Goal: Task Accomplishment & Management: Manage account settings

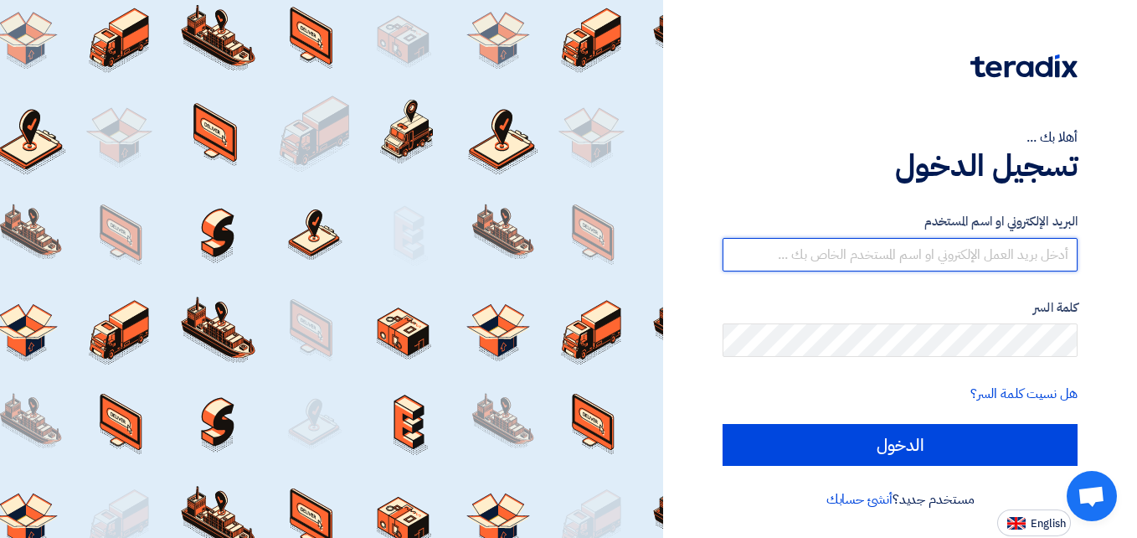
click at [981, 260] on input "text" at bounding box center [900, 254] width 355 height 33
type input "[EMAIL_ADDRESS][DOMAIN_NAME]"
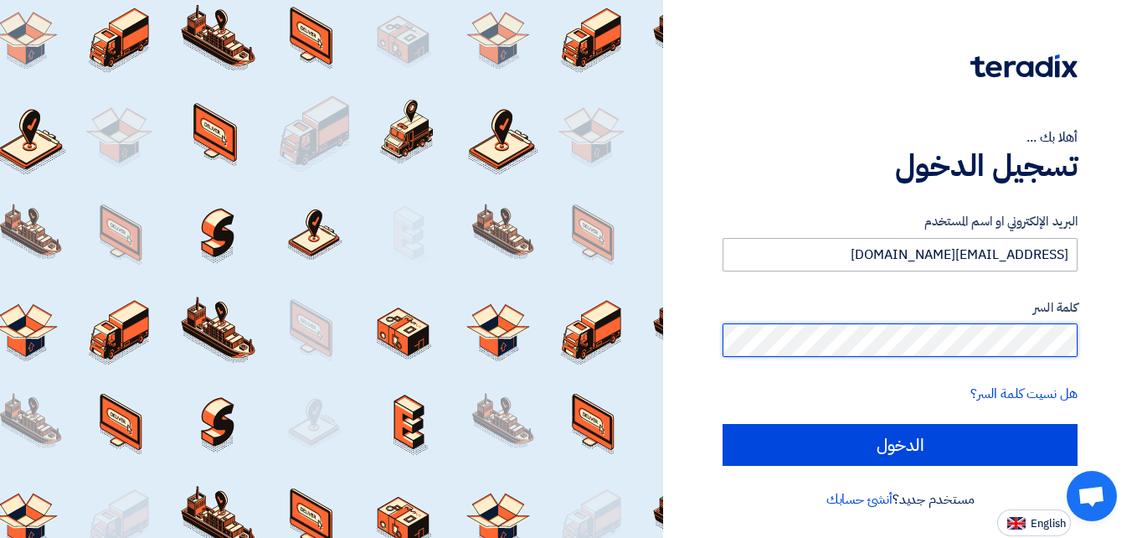
click at [723, 424] on input "الدخول" at bounding box center [900, 445] width 355 height 42
type input "Sign in"
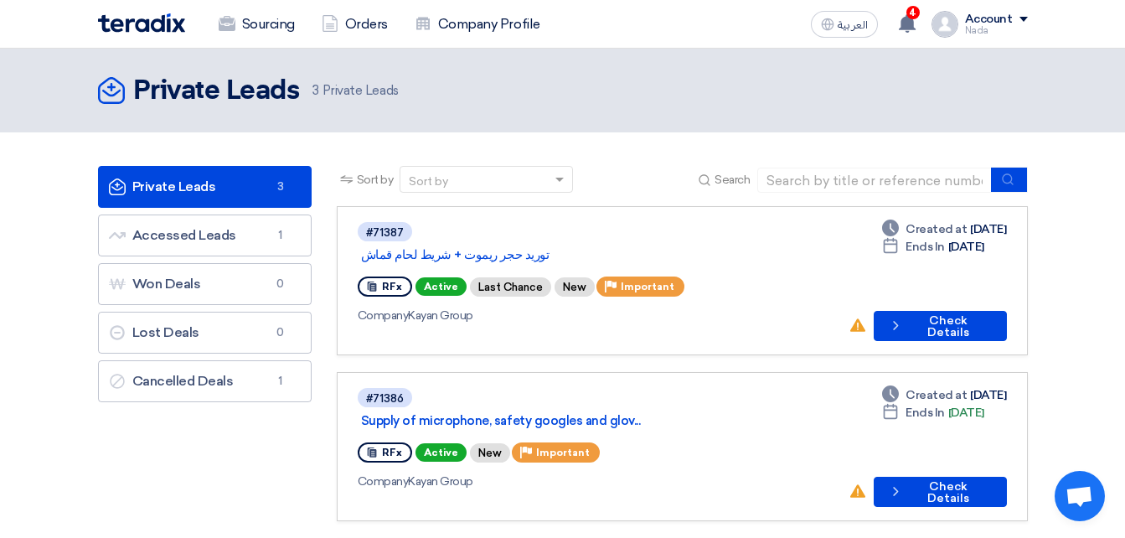
click at [646, 151] on section "Private Leads Private Leads 3 Accessed Leads Accessed Leads 1 Won Deals Won Dea…" at bounding box center [562, 434] width 1125 height 605
click at [472, 413] on link "Supply of microphone, safety googles and glov..." at bounding box center [570, 420] width 419 height 15
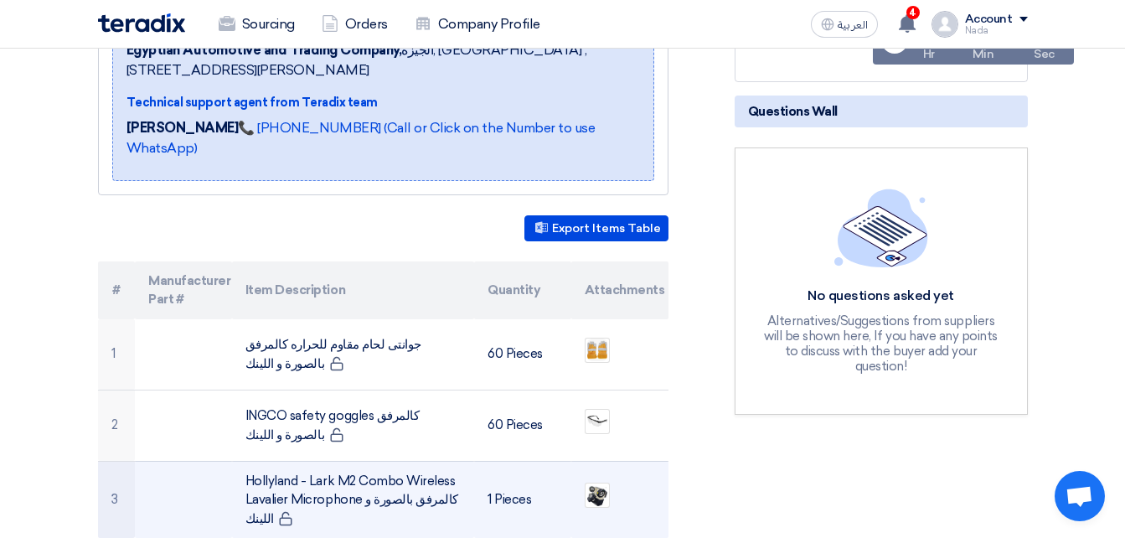
scroll to position [419, 0]
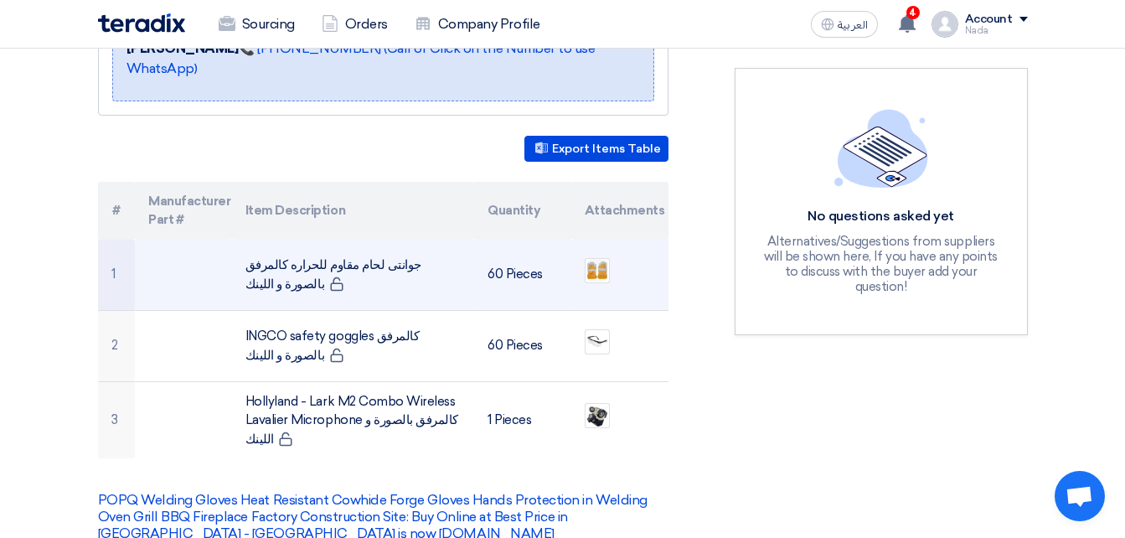
drag, startPoint x: 453, startPoint y: 245, endPoint x: 245, endPoint y: 245, distance: 208.5
click at [245, 245] on td "جوانتى لحام مقاوم للحراره كالمرفق بالصورة و اللينك" at bounding box center [353, 274] width 242 height 71
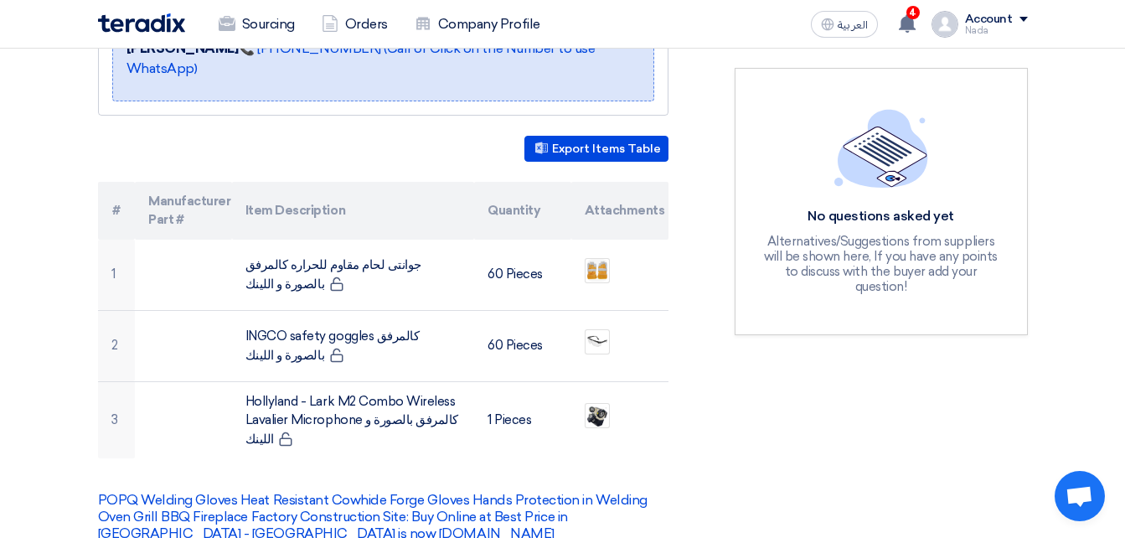
copy td "جوانتى لحام مقاوم للحراره كالمرفق بالصورة و اللينك"
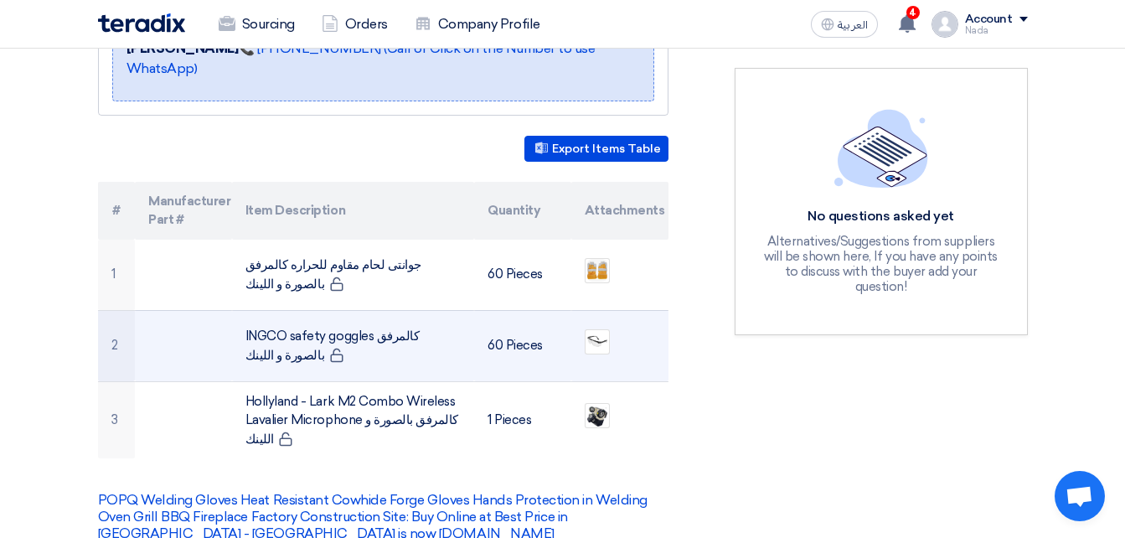
copy td "INGCO safety goggles كالمرفق بالصورة و اللينك"
drag, startPoint x: 245, startPoint y: 313, endPoint x: 379, endPoint y: 334, distance: 135.6
click at [379, 334] on td "INGCO safety goggles كالمرفق بالصورة و اللينك" at bounding box center [353, 345] width 242 height 71
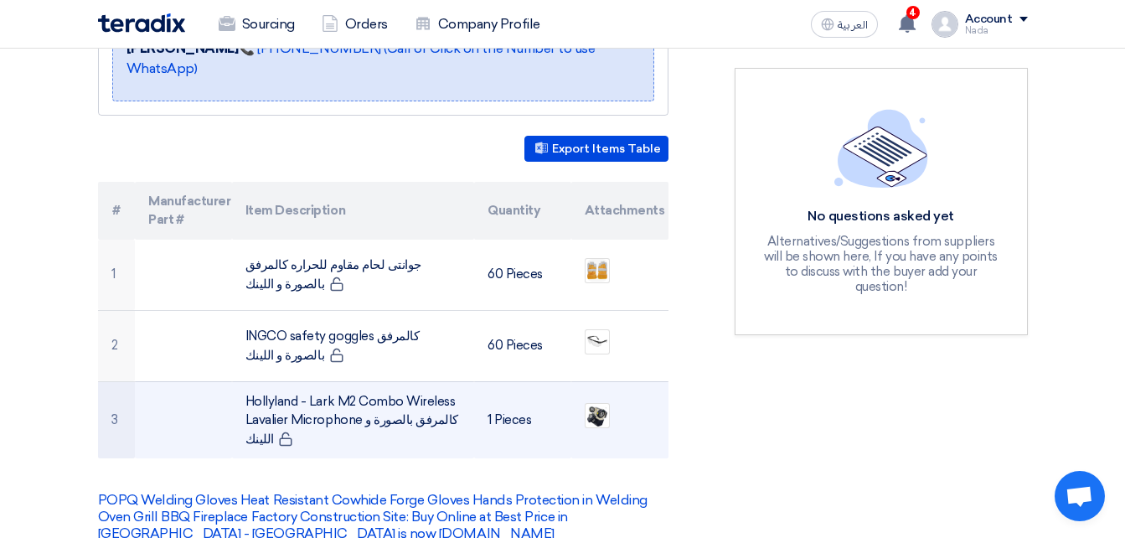
drag, startPoint x: 245, startPoint y: 376, endPoint x: 265, endPoint y: 421, distance: 49.5
click at [265, 421] on td "Hollyland - Lark M2 Combo Wireless Lavalier Microphone كالمرفق بالصورة و اللينك" at bounding box center [353, 419] width 242 height 77
copy td "Hollyland - Lark M2 Combo Wireless Lavalier Microphone كالمرفق بالصورة و اللينك"
click at [265, 421] on td "Hollyland - Lark M2 Combo Wireless Lavalier Microphone كالمرفق بالصورة و اللينك" at bounding box center [353, 419] width 242 height 77
copy td "Hollyland - Lark M2 Combo Wireless Lavalier Microphone كالمرفق بالصورة و اللينك"
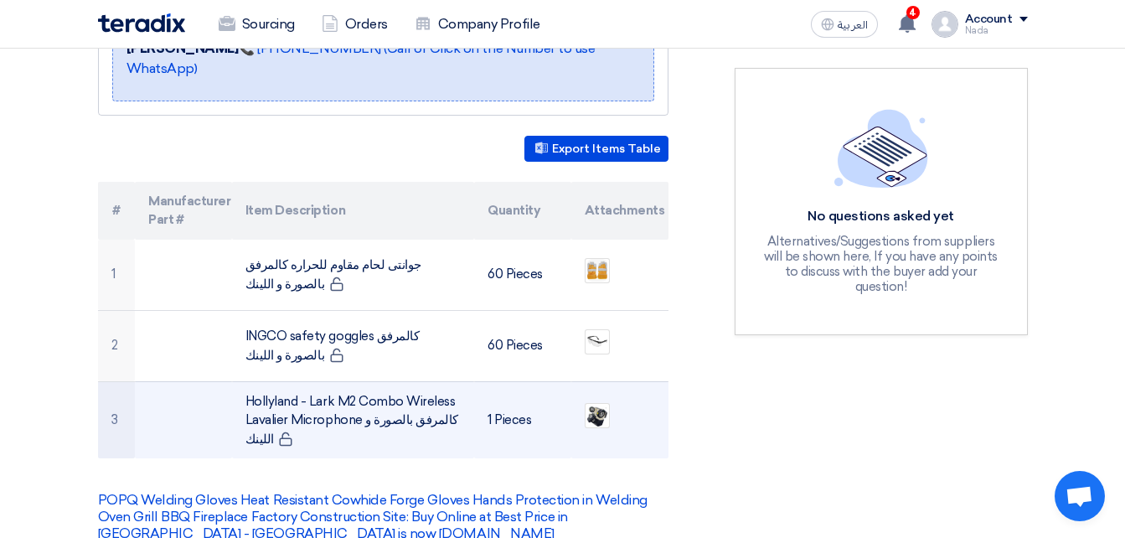
drag, startPoint x: 265, startPoint y: 421, endPoint x: 234, endPoint y: 382, distance: 50.1
click at [234, 382] on td "Hollyland - Lark M2 Combo Wireless Lavalier Microphone كالمرفق بالصورة و اللينك" at bounding box center [353, 419] width 242 height 77
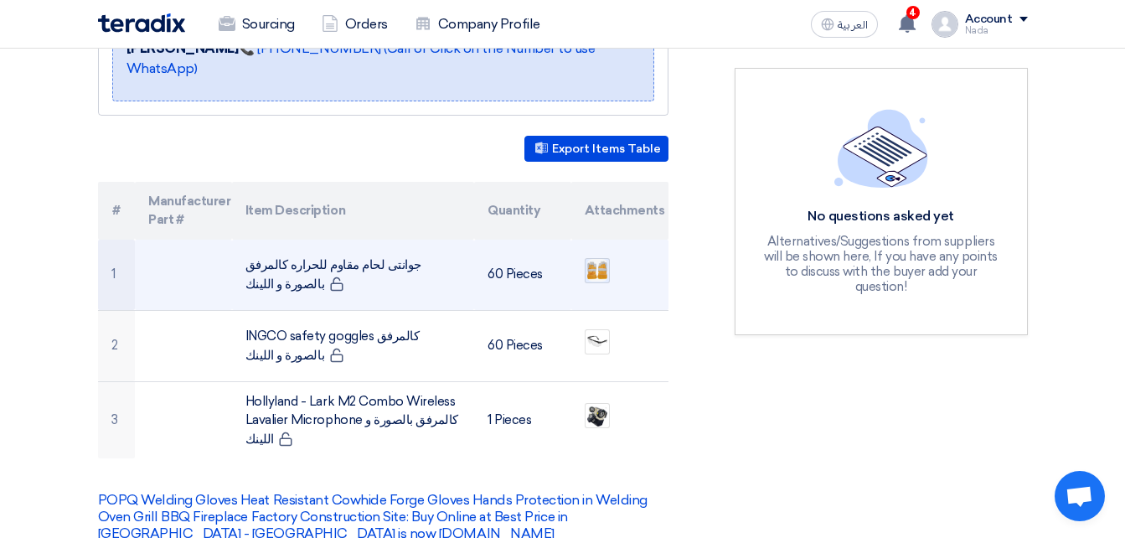
click at [596, 257] on img at bounding box center [596, 270] width 23 height 26
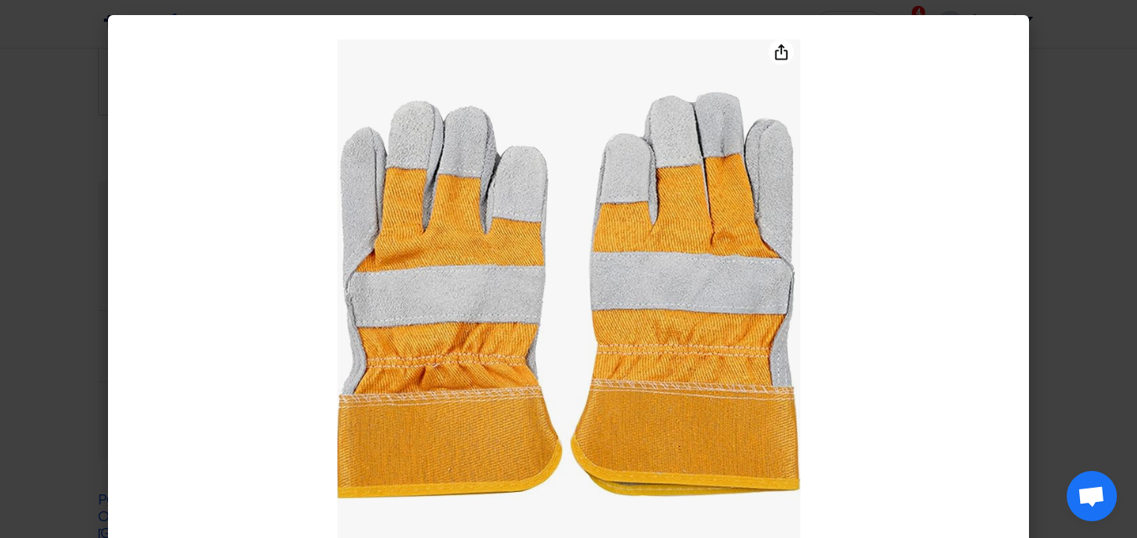
click at [20, 89] on modal-container at bounding box center [568, 269] width 1137 height 538
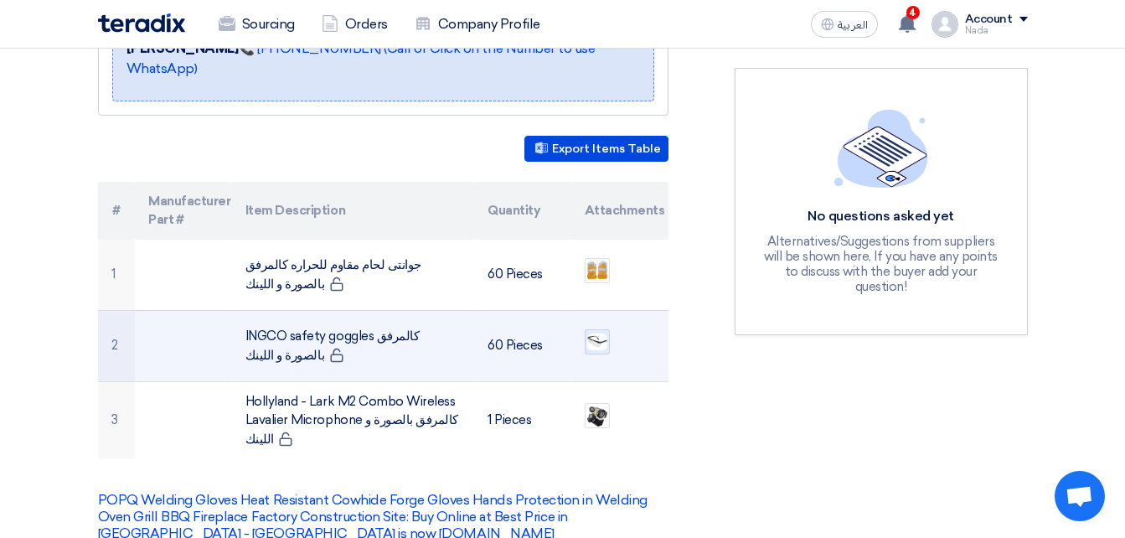
click at [588, 332] on img at bounding box center [596, 342] width 23 height 20
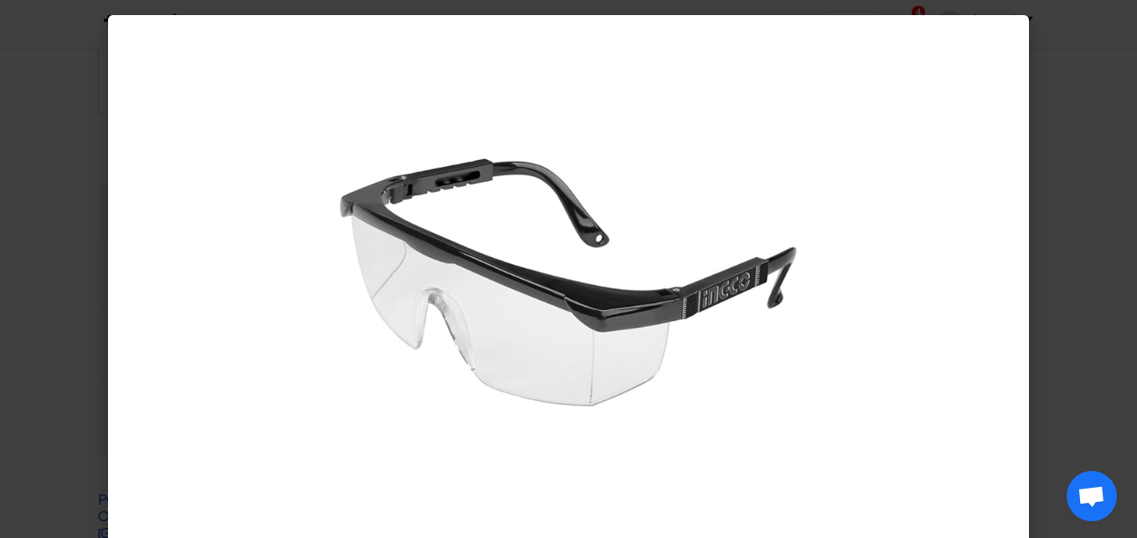
click at [86, 236] on modal-container at bounding box center [568, 269] width 1137 height 538
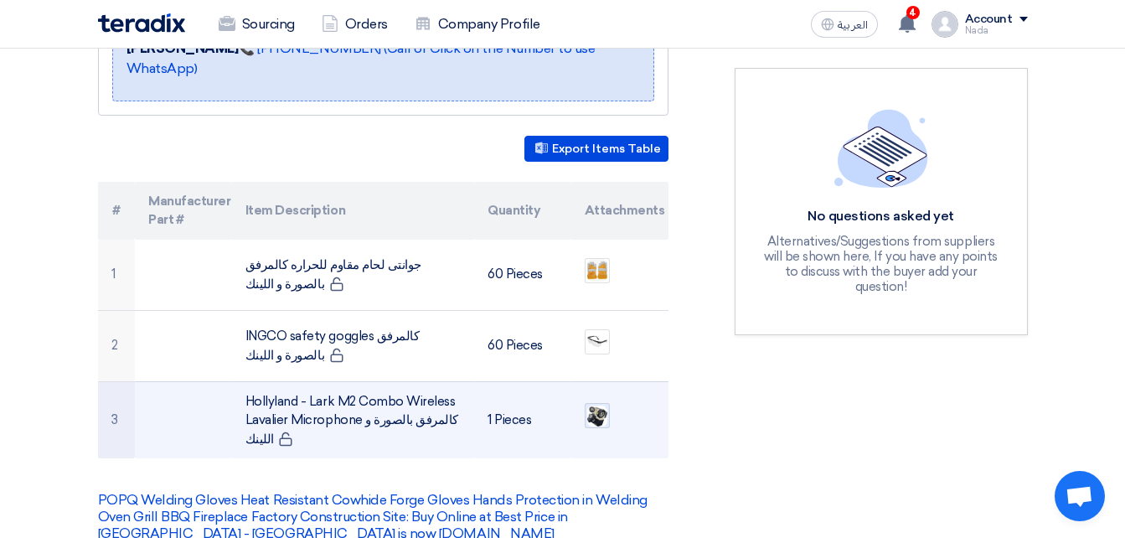
click at [598, 404] on img at bounding box center [596, 416] width 23 height 24
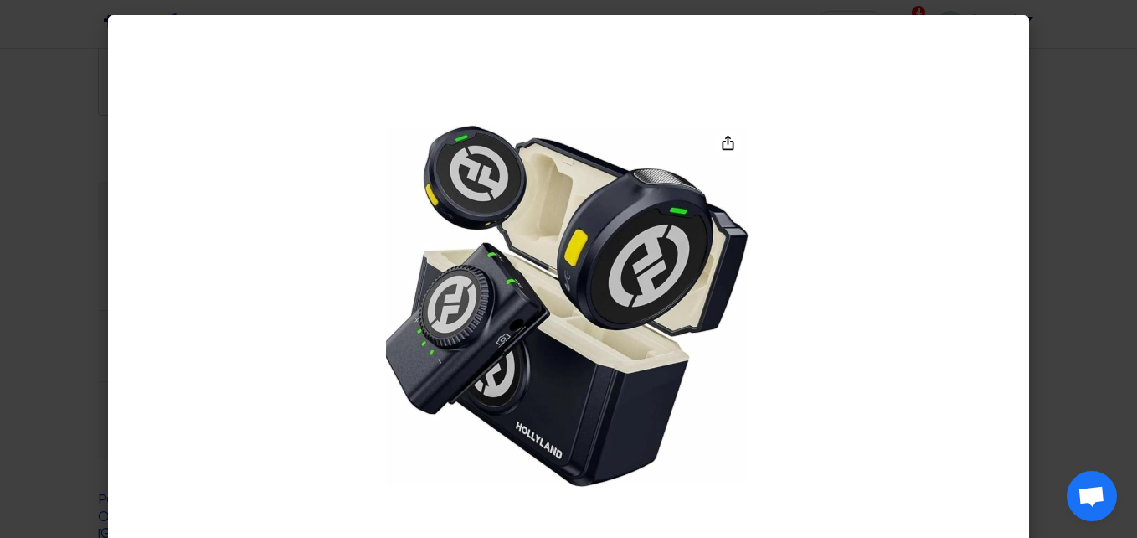
click at [1114, 93] on modal-container at bounding box center [568, 269] width 1137 height 538
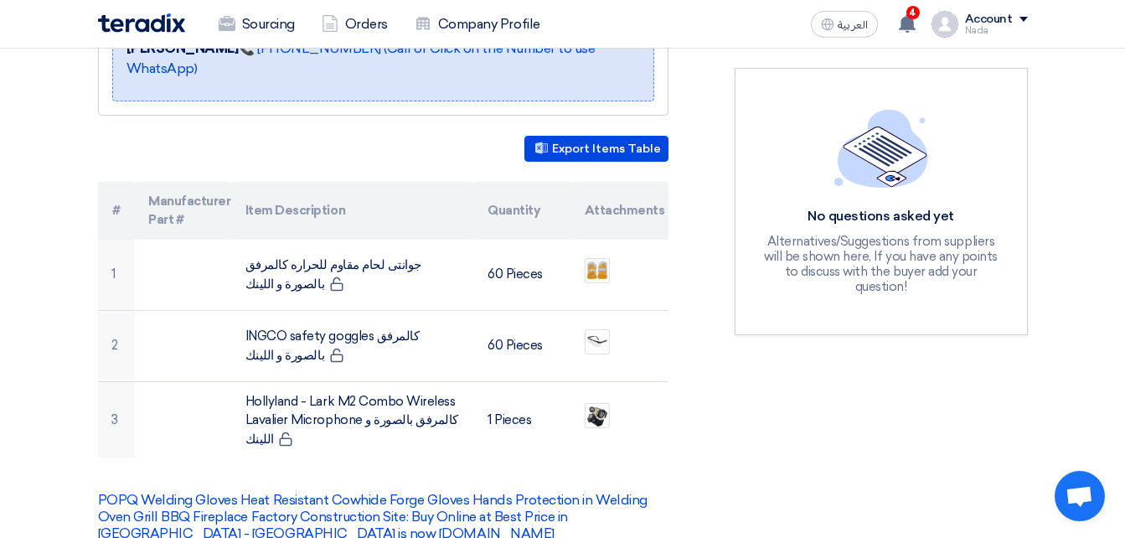
click at [115, 136] on div "Export Items Table" at bounding box center [383, 149] width 570 height 26
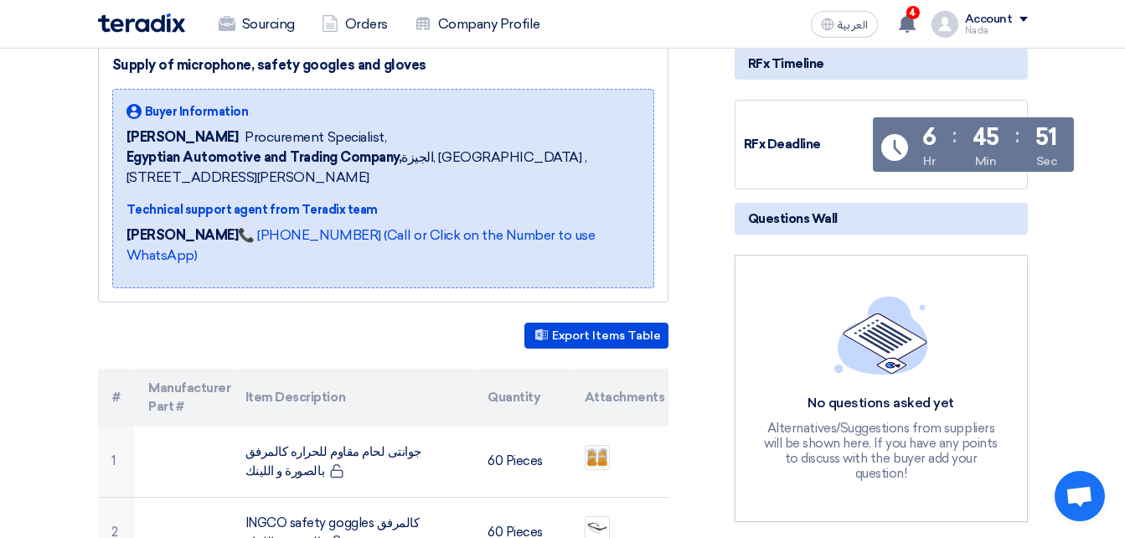
scroll to position [0, 0]
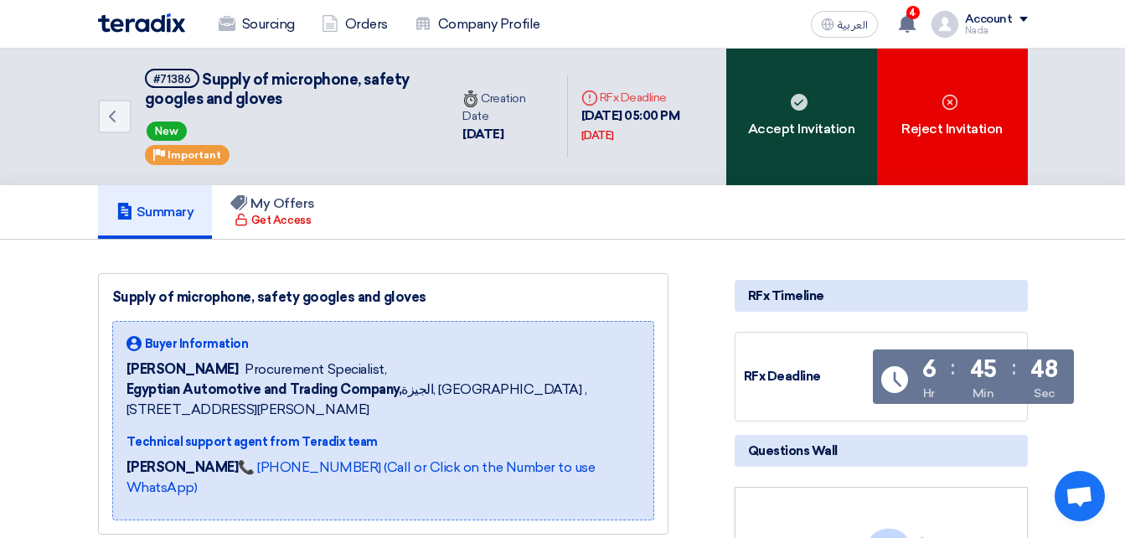
click at [788, 103] on div "Accept Invitation" at bounding box center [801, 117] width 151 height 136
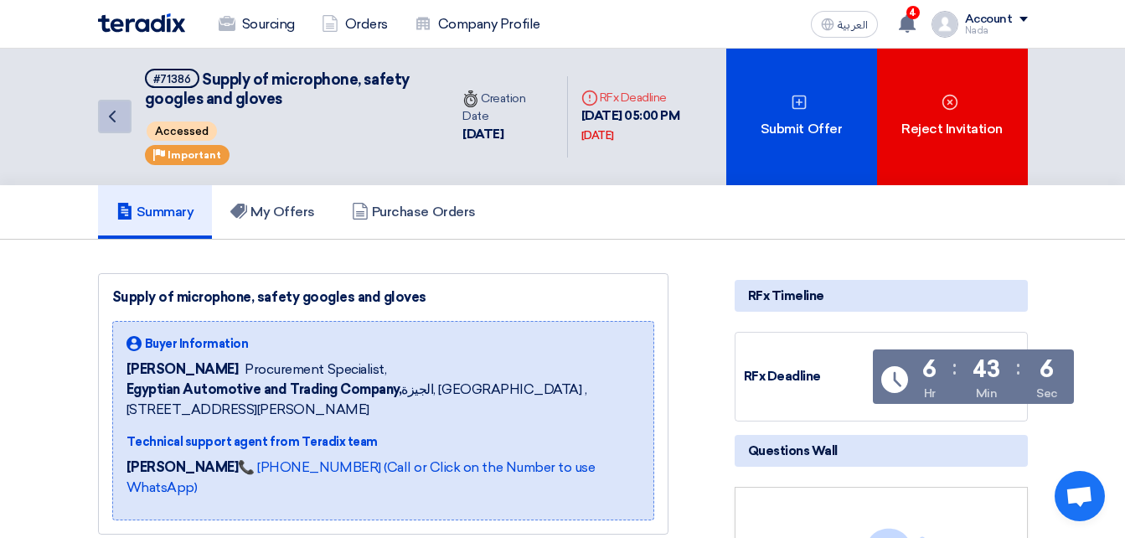
click at [123, 117] on link "Back" at bounding box center [114, 116] width 33 height 33
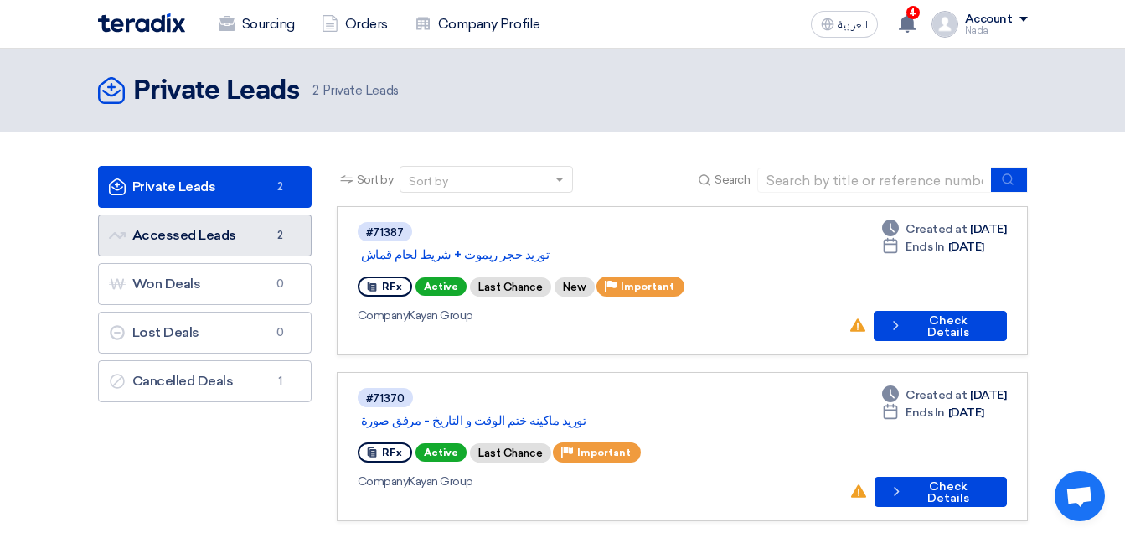
click at [228, 239] on link "Accessed Leads Accessed Leads 2" at bounding box center [205, 235] width 214 height 42
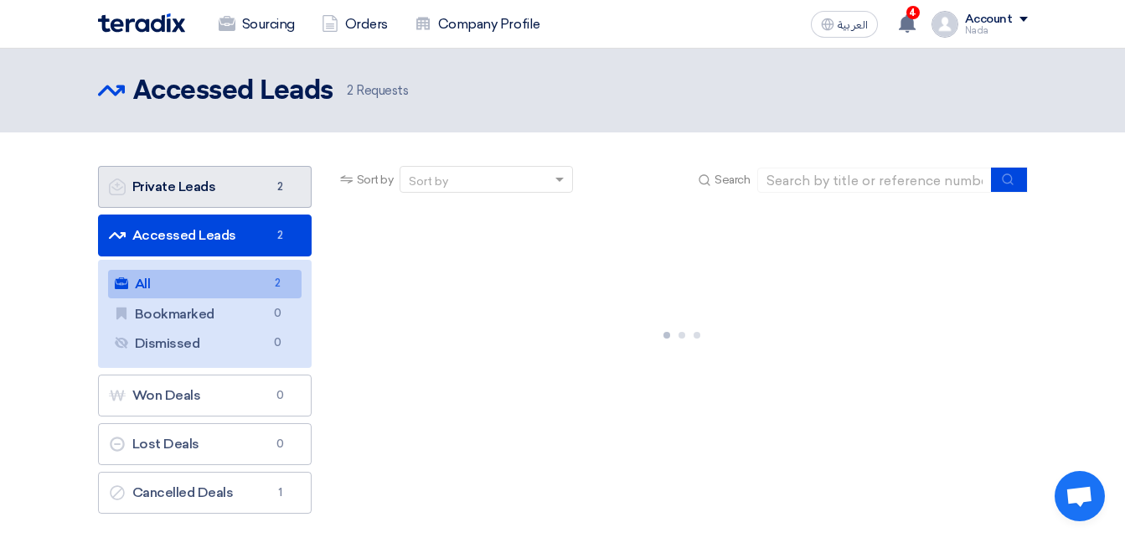
click at [211, 181] on link "Private Leads Private Leads 2" at bounding box center [205, 187] width 214 height 42
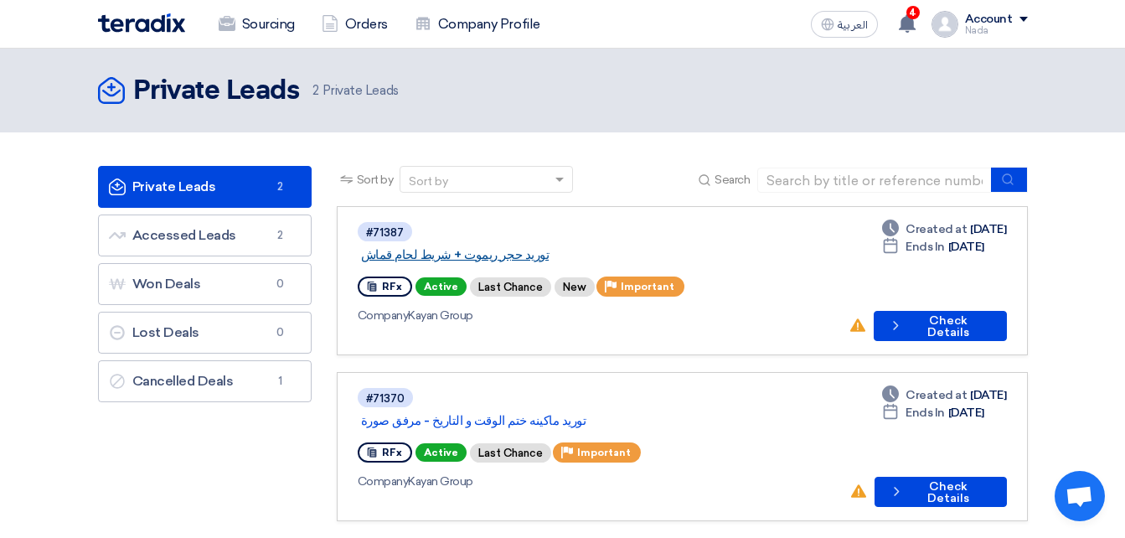
click at [470, 247] on link "توريد حجر ريموت + شريط لحام قماش" at bounding box center [570, 254] width 419 height 15
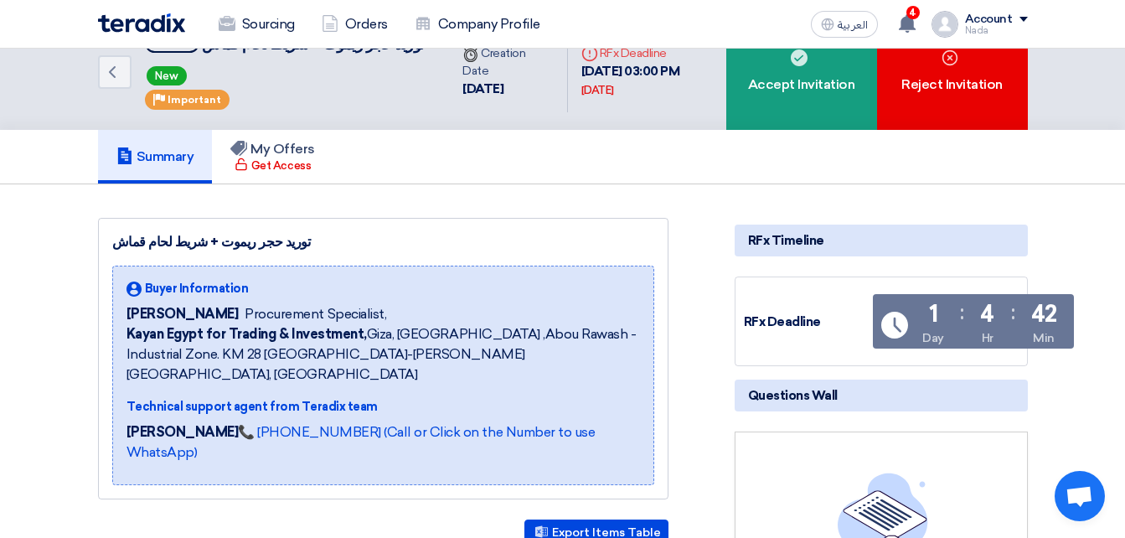
scroll to position [335, 0]
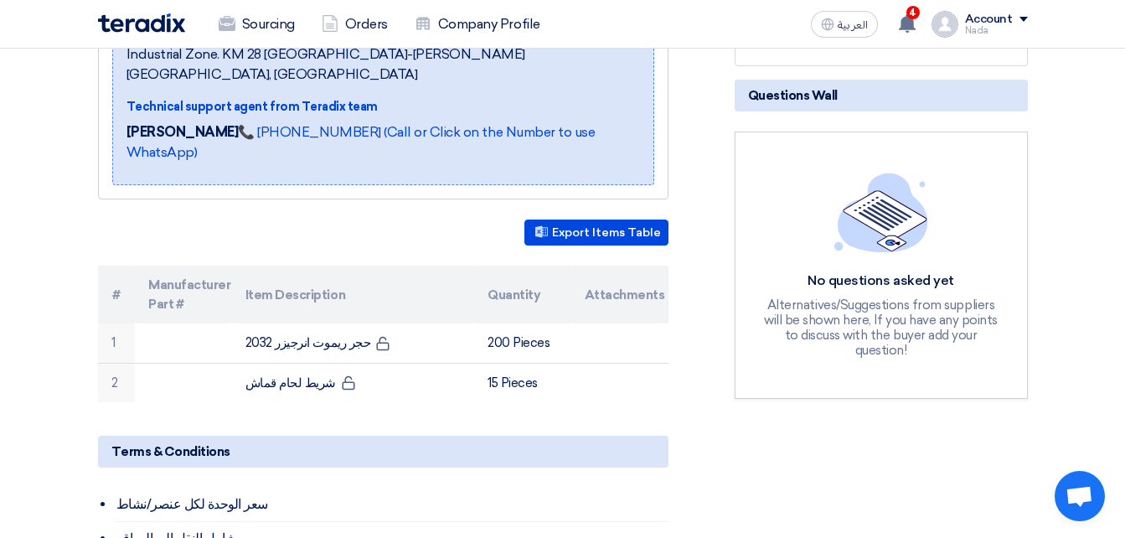
drag, startPoint x: 247, startPoint y: 302, endPoint x: 367, endPoint y: 151, distance: 193.2
click at [367, 151] on div "توريد حجر ريموت + شريط لحام قماش Buyer Information [PERSON_NAME] Procurement Sp…" at bounding box center [403, 484] width 636 height 1132
drag, startPoint x: 367, startPoint y: 151, endPoint x: 366, endPoint y: 189, distance: 38.5
click at [366, 219] on div "Export Items Table" at bounding box center [383, 232] width 570 height 26
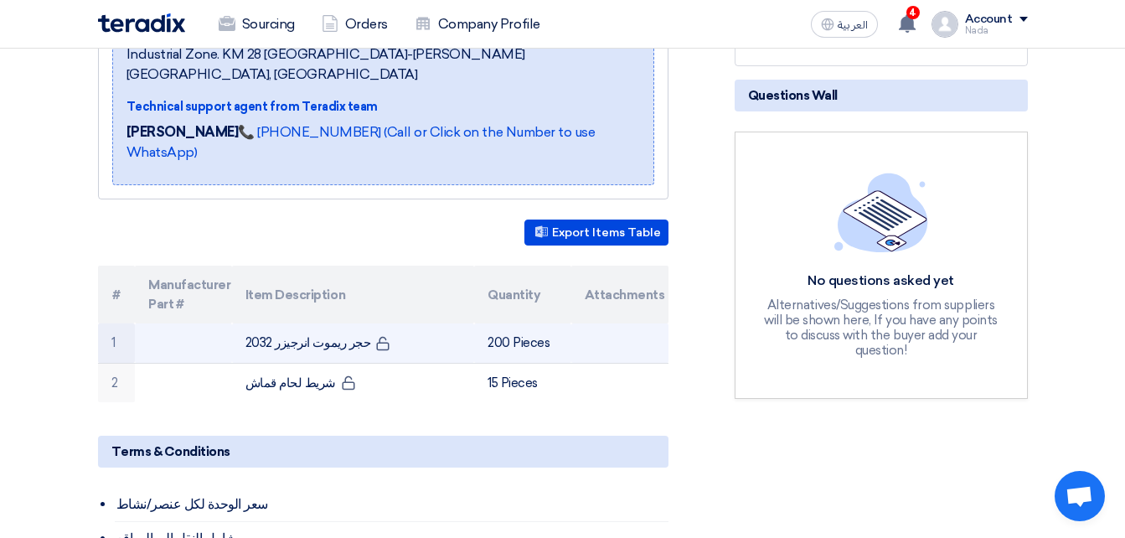
copy tr "حجر ريموت انرجيزر 2032"
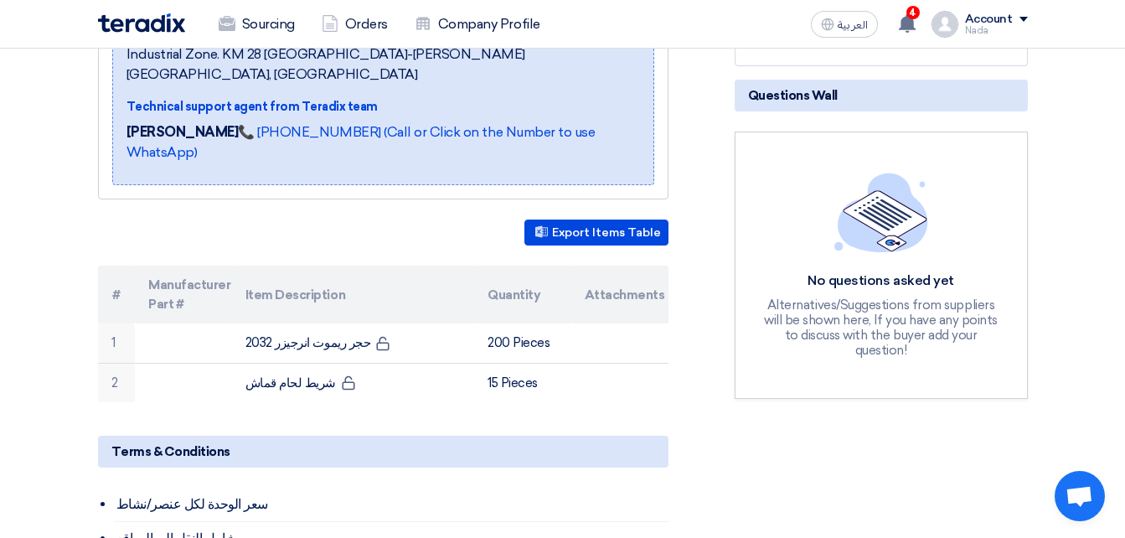
drag, startPoint x: 363, startPoint y: 303, endPoint x: 251, endPoint y: 389, distance: 140.9
click at [251, 389] on div "توريد حجر ريموت + شريط لحام قماش Buyer Information [PERSON_NAME] Procurement Sp…" at bounding box center [403, 484] width 636 height 1132
drag, startPoint x: 3, startPoint y: 332, endPoint x: 55, endPoint y: 325, distance: 52.3
click at [3, 331] on section "توريد حجر ريموت + شريط لحام قماش Buyer Information [PERSON_NAME] Procurement Sp…" at bounding box center [562, 507] width 1125 height 1246
drag, startPoint x: 247, startPoint y: 301, endPoint x: 445, endPoint y: 175, distance: 234.6
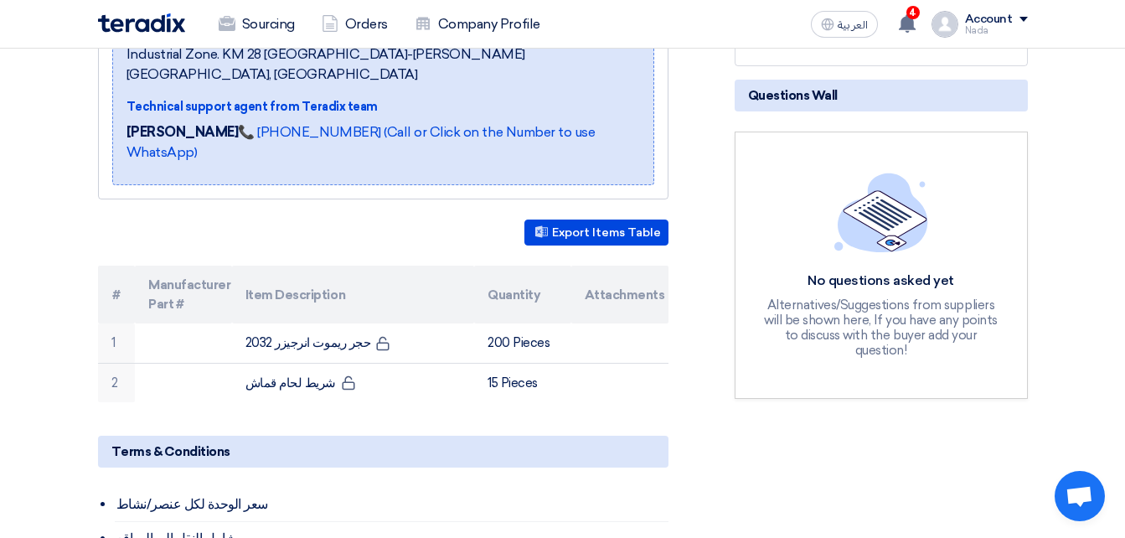
click at [445, 175] on div "توريد حجر ريموت + شريط لحام قماش Buyer Information [PERSON_NAME] Procurement Sp…" at bounding box center [403, 484] width 636 height 1132
click at [442, 178] on div "توريد حجر ريموت + شريط لحام قماش Buyer Information [PERSON_NAME] Procurement Sp…" at bounding box center [403, 484] width 636 height 1132
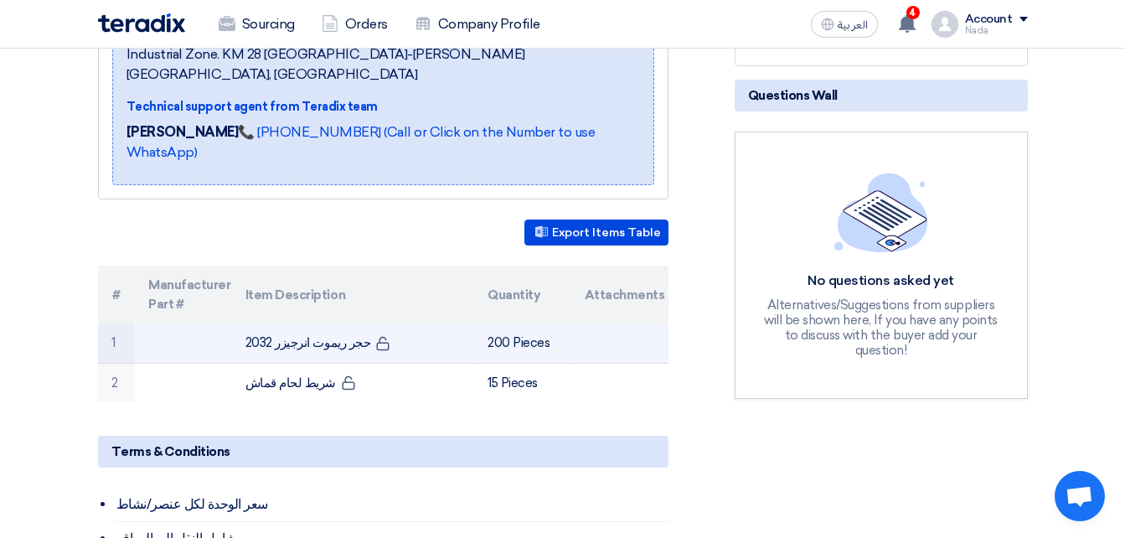
copy td "حجر ريموت انرجيزر 203"
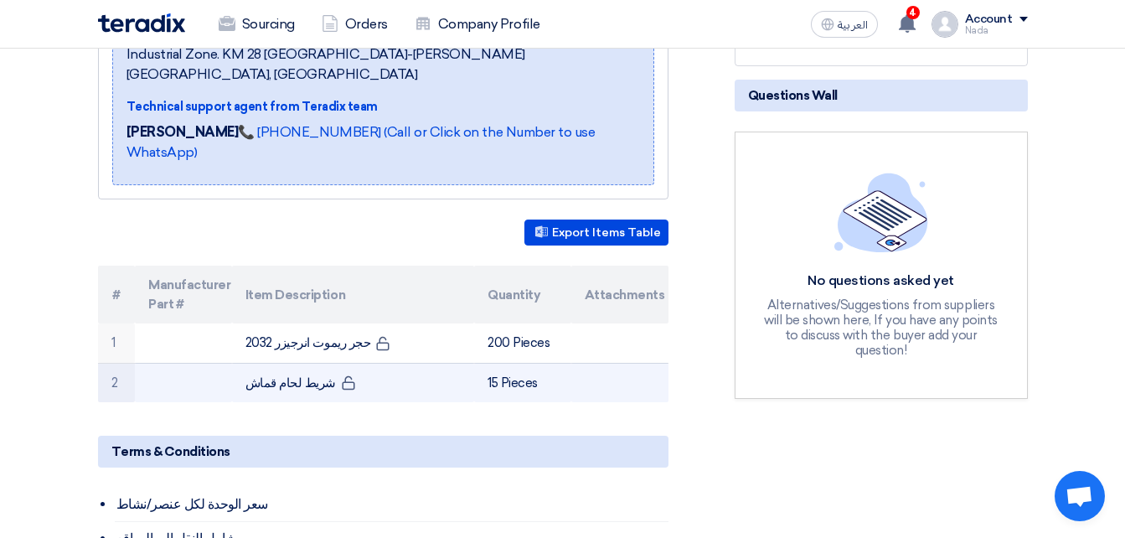
copy td "شريط لحام قماش"
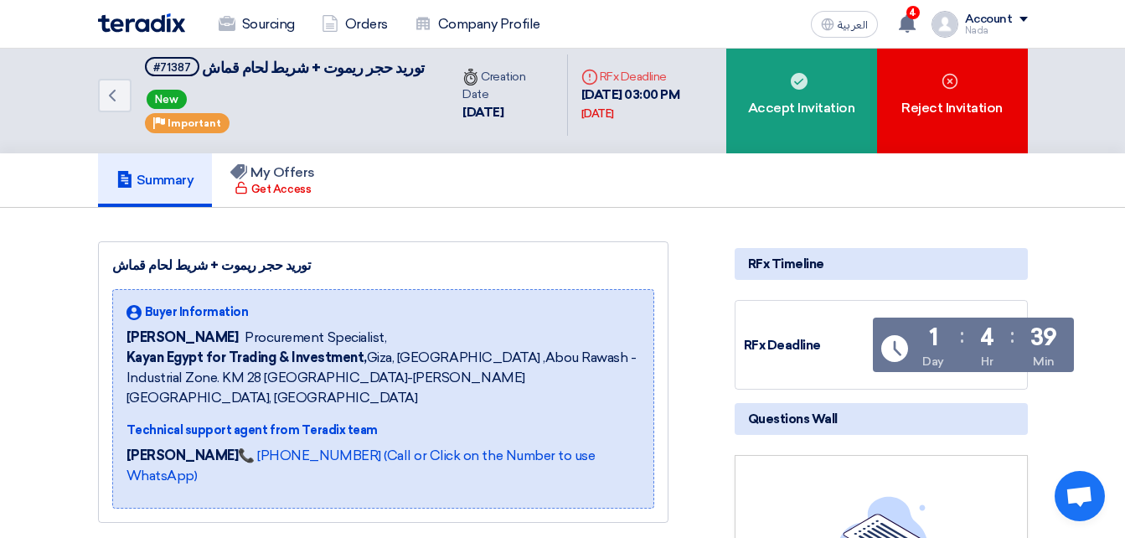
scroll to position [0, 0]
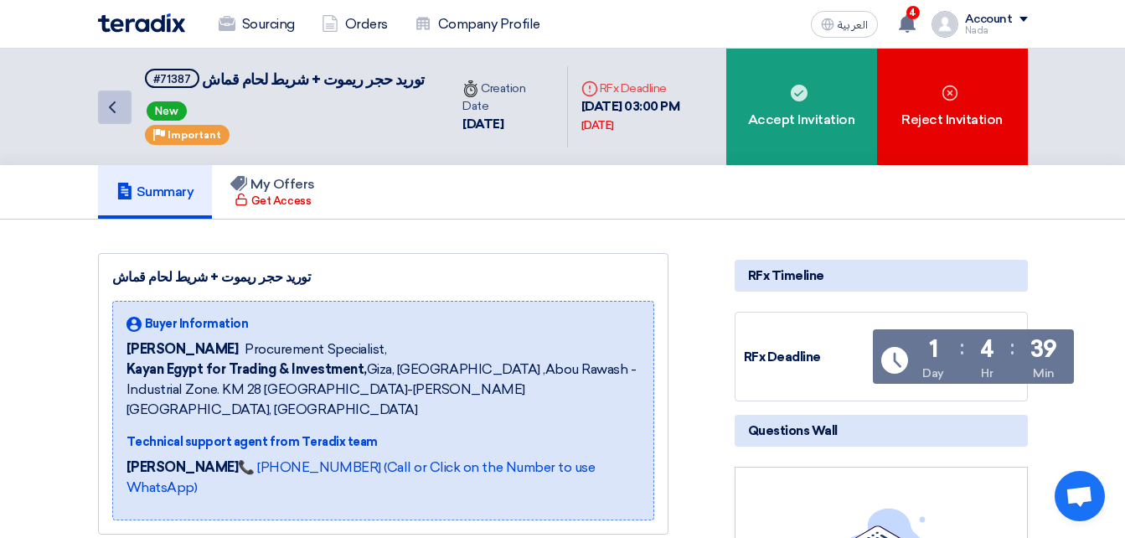
click at [116, 109] on icon "Back" at bounding box center [112, 107] width 20 height 20
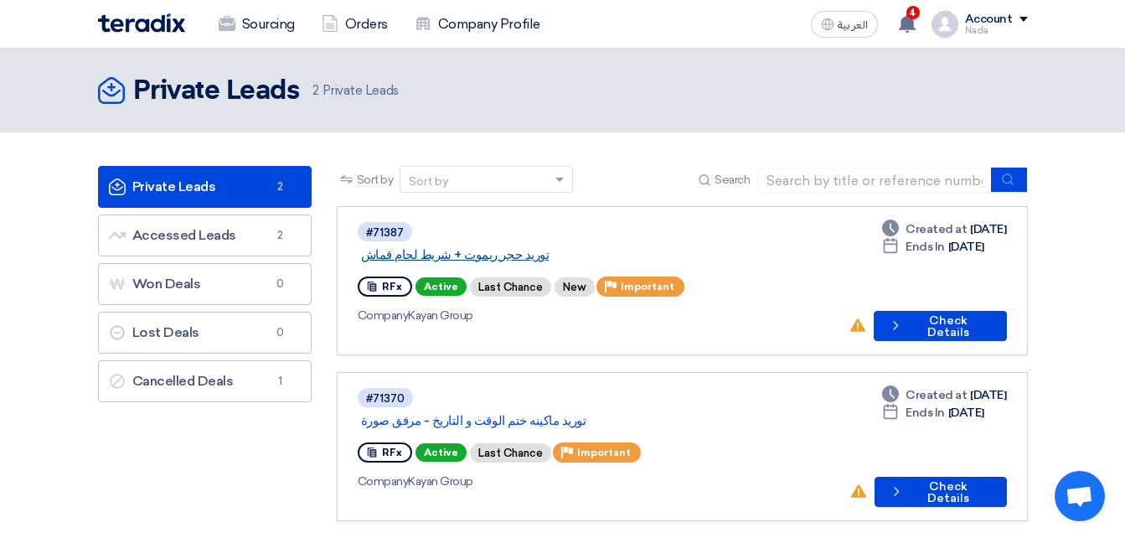
click at [543, 247] on link "توريد حجر ريموت + شريط لحام قماش" at bounding box center [570, 254] width 419 height 15
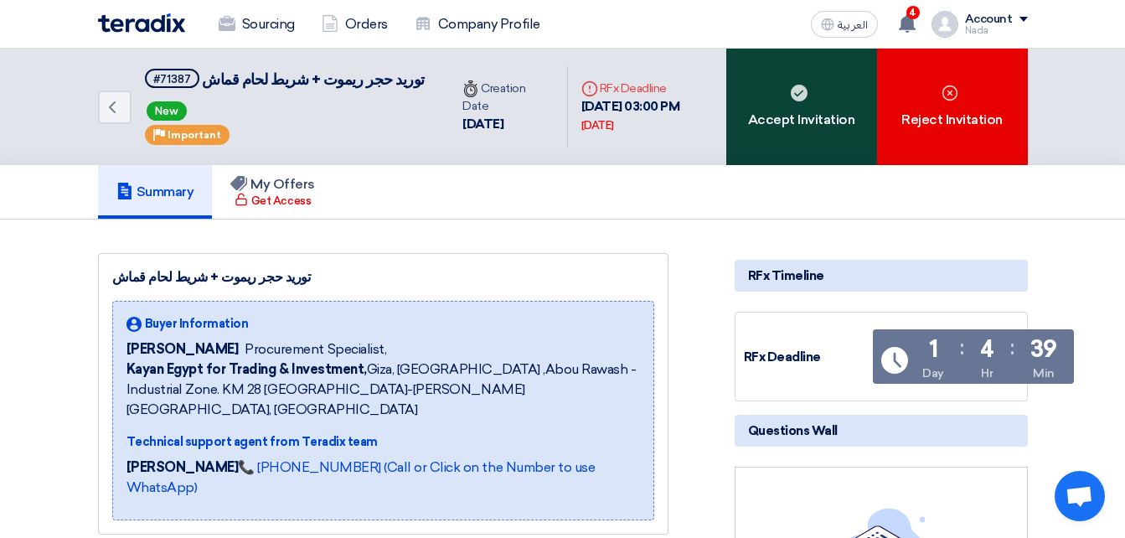
click at [813, 112] on div "Accept Invitation" at bounding box center [801, 107] width 151 height 116
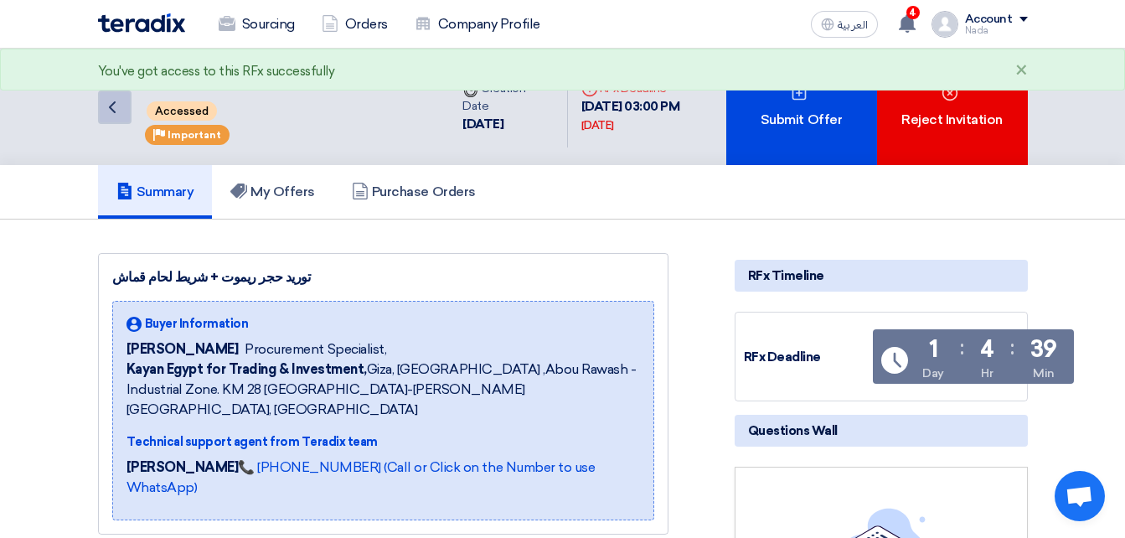
click at [111, 105] on icon "Back" at bounding box center [112, 107] width 20 height 20
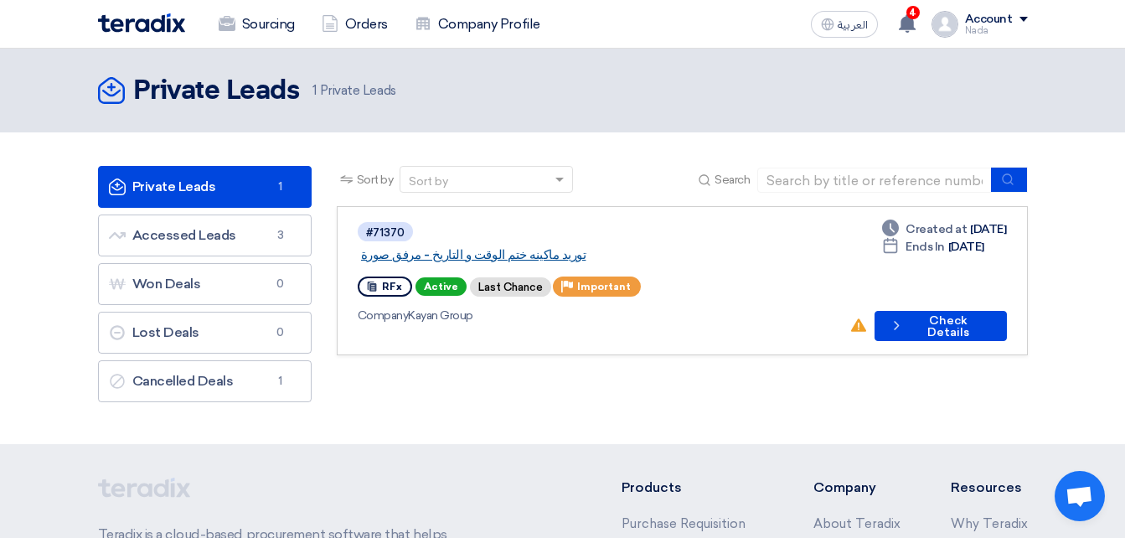
click at [601, 247] on link "توريد ماكينه ختم الوقت و التاريخ - مرفق صورة" at bounding box center [570, 254] width 419 height 15
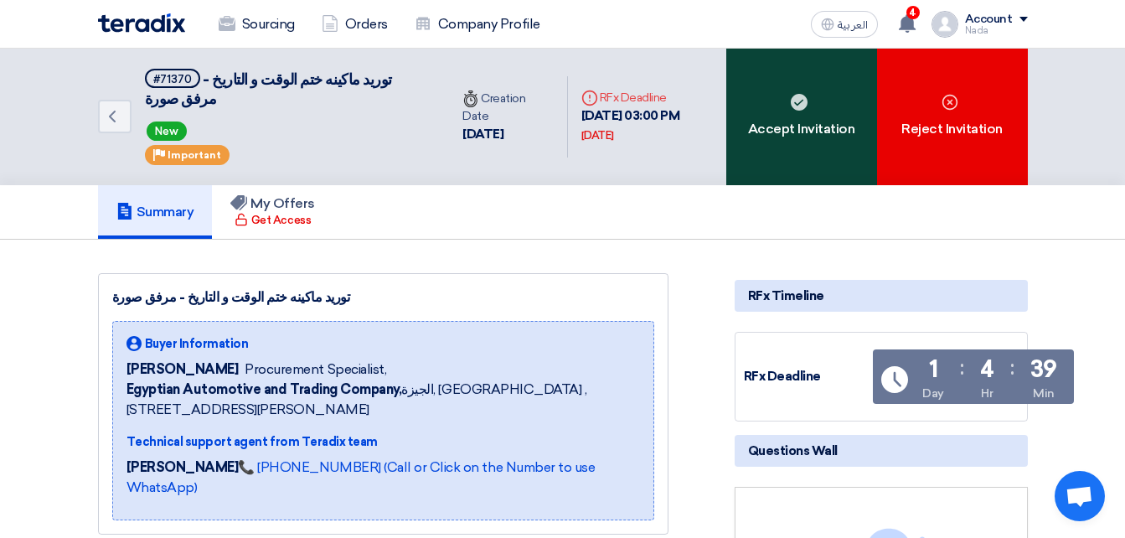
click at [787, 123] on div "Accept Invitation" at bounding box center [801, 117] width 151 height 136
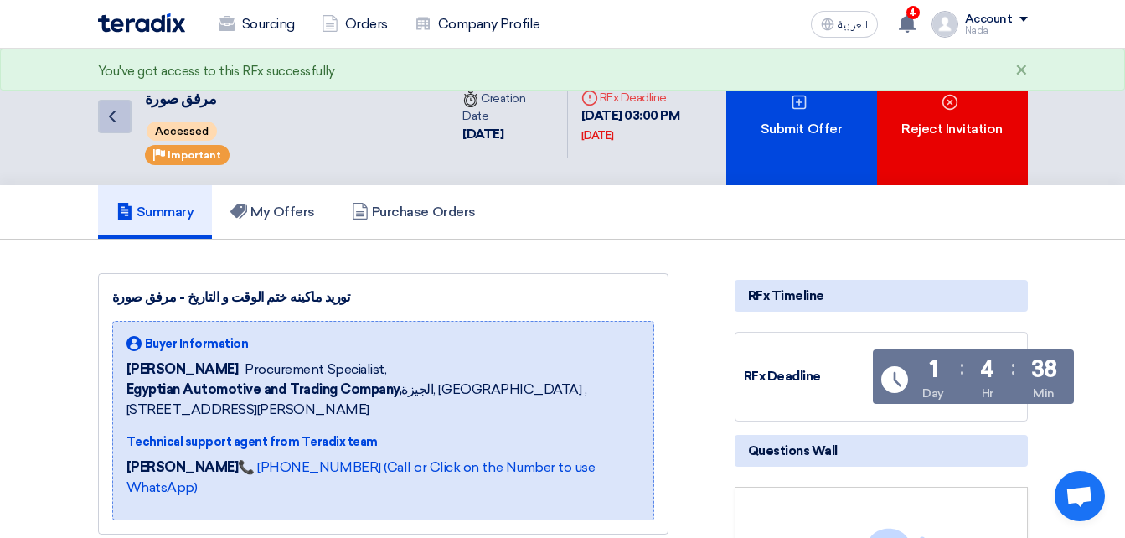
click at [112, 116] on icon "Back" at bounding box center [112, 116] width 20 height 20
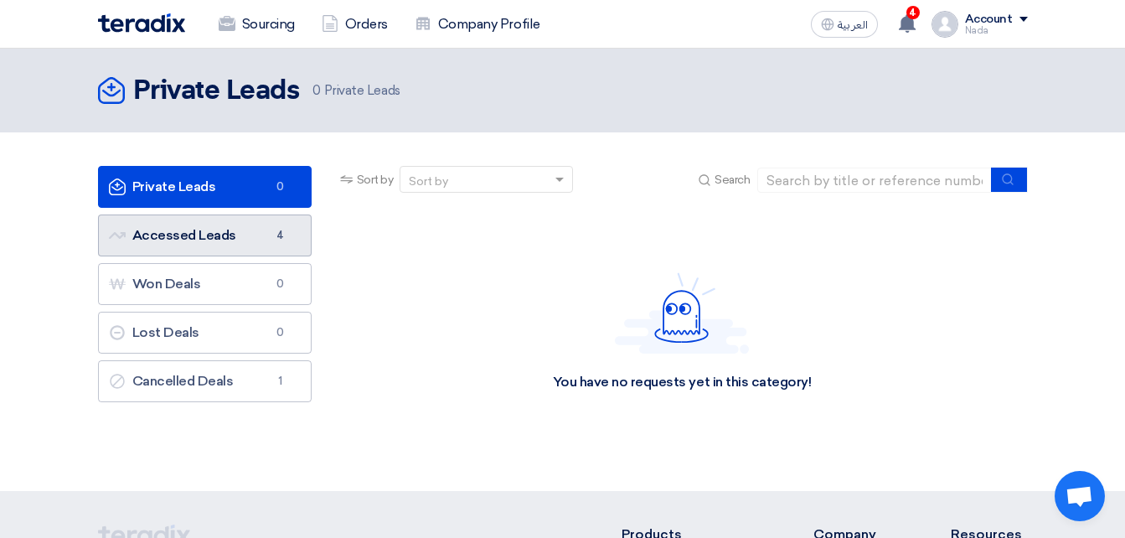
click at [269, 235] on link "Accessed Leads Accessed Leads 4" at bounding box center [205, 235] width 214 height 42
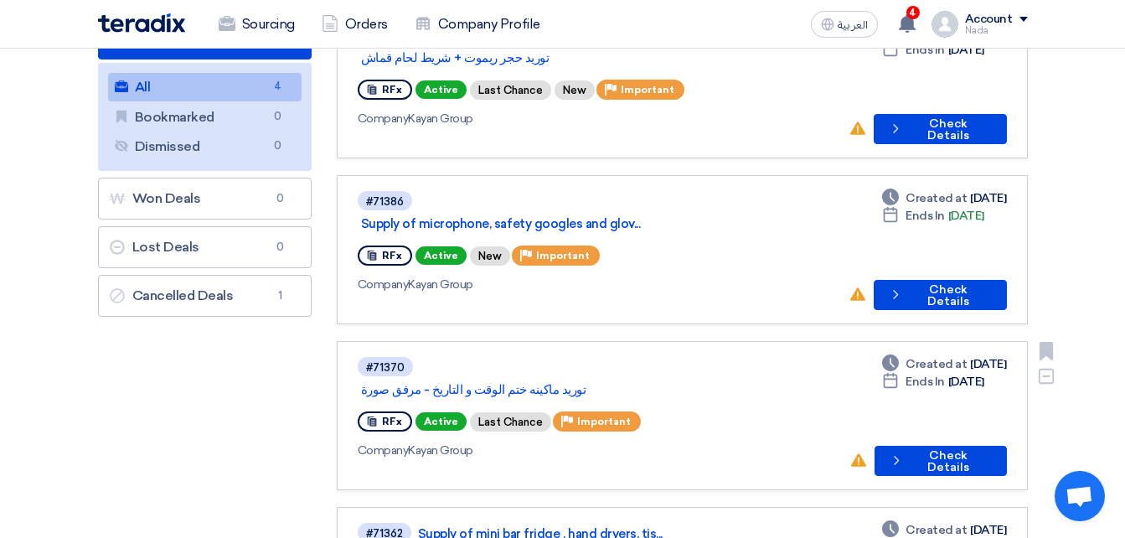
scroll to position [167, 0]
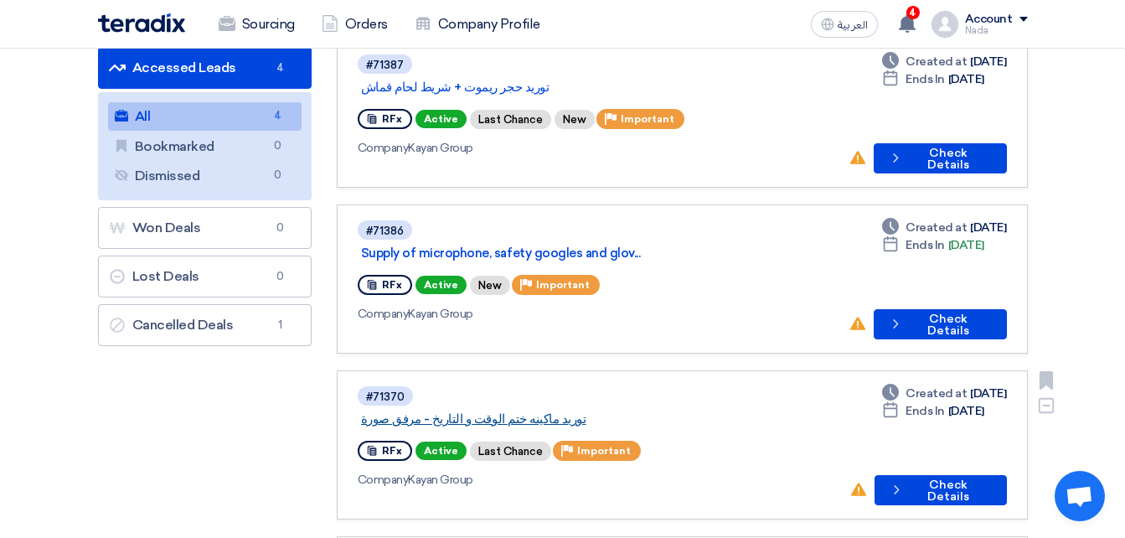
click at [579, 411] on link "توريد ماكينه ختم الوقت و التاريخ - مرفق صورة" at bounding box center [570, 418] width 419 height 15
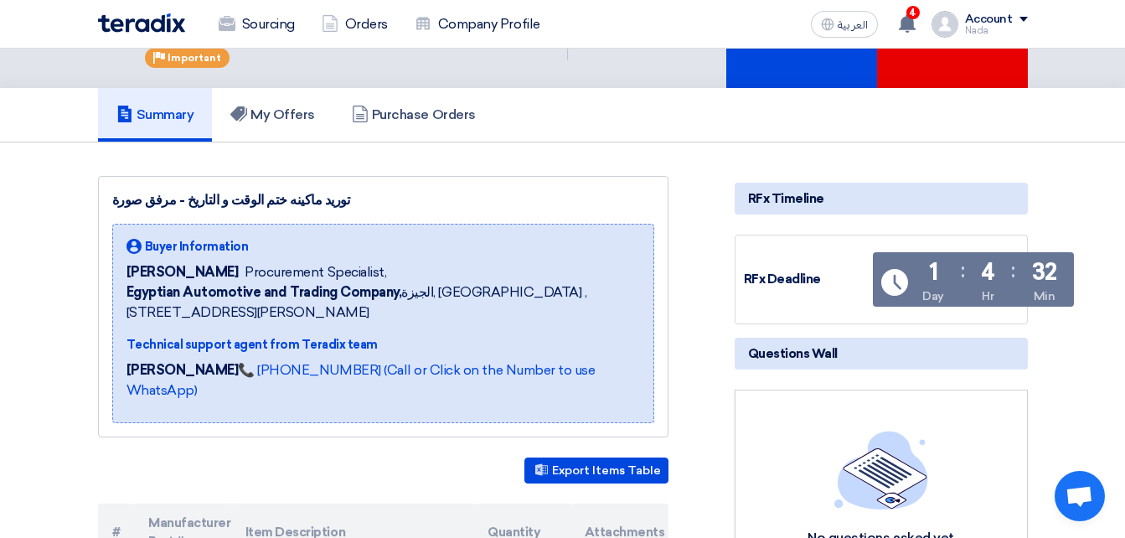
scroll to position [419, 0]
